Goal: Navigation & Orientation: Find specific page/section

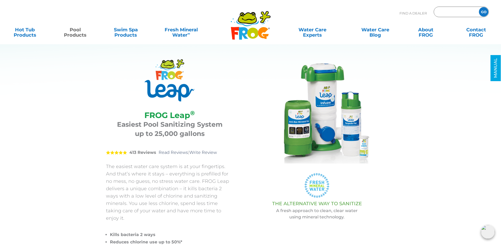
click at [451, 11] on input "Zip Code Form" at bounding box center [456, 12] width 36 height 8
type input "23518"
click at [479, 7] on input "GO" at bounding box center [483, 11] width 9 height 9
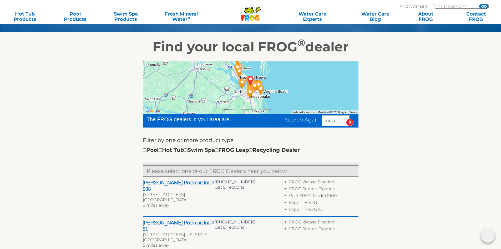
scroll to position [132, 0]
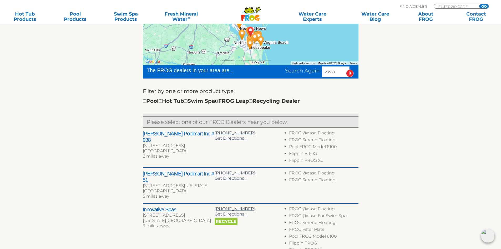
click at [218, 101] on input "checkbox" at bounding box center [216, 100] width 3 height 3
checkbox input "true"
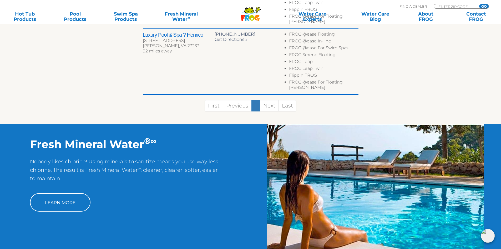
scroll to position [433, 0]
